Goal: Check status

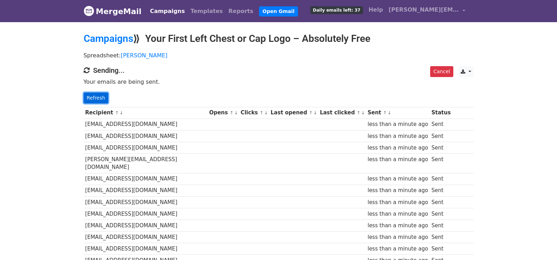
click at [92, 97] on link "Refresh" at bounding box center [96, 97] width 25 height 11
click at [92, 98] on link "Refresh" at bounding box center [96, 97] width 25 height 11
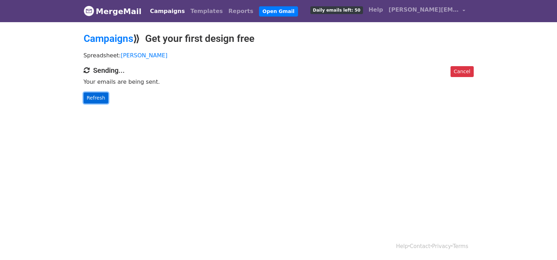
click at [98, 94] on link "Refresh" at bounding box center [96, 97] width 25 height 11
click at [89, 96] on link "Refresh" at bounding box center [96, 97] width 25 height 11
